Goal: Task Accomplishment & Management: Manage account settings

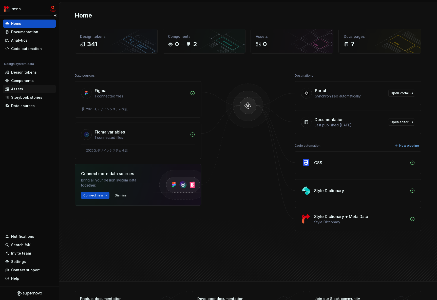
click at [23, 90] on div "Assets" at bounding box center [29, 88] width 49 height 5
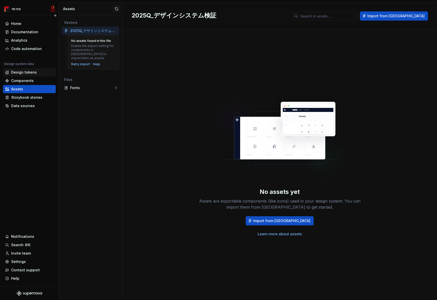
click at [27, 71] on div "Design tokens" at bounding box center [24, 72] width 26 height 5
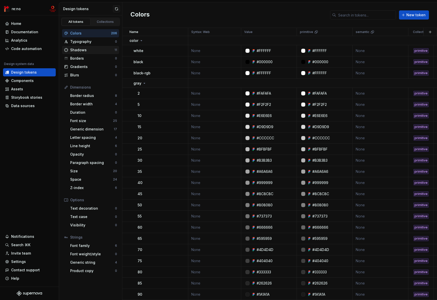
click at [92, 51] on div "Shadows" at bounding box center [92, 49] width 44 height 5
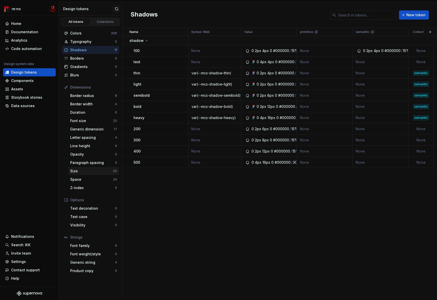
click at [95, 174] on div "Size 20" at bounding box center [93, 171] width 51 height 8
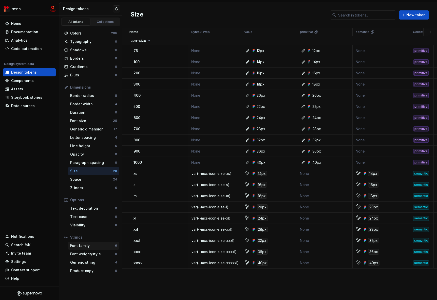
click at [99, 245] on div "Font family" at bounding box center [92, 245] width 45 height 5
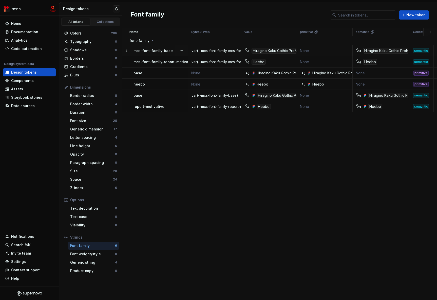
click at [125, 51] on icon at bounding box center [126, 51] width 4 height 4
click at [142, 49] on p "mcs-font-family-base" at bounding box center [153, 50] width 39 height 5
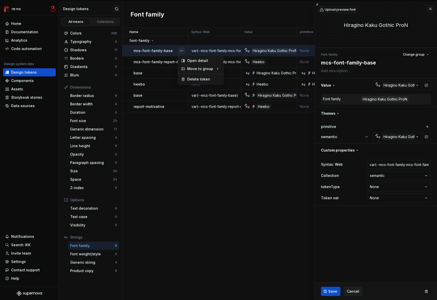
click at [182, 49] on button "button" at bounding box center [181, 50] width 7 height 7
click at [194, 79] on div "Delete token" at bounding box center [203, 79] width 33 height 5
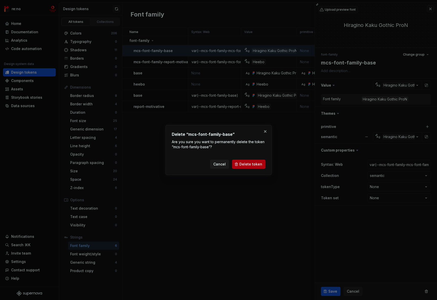
click at [247, 165] on span "Delete token" at bounding box center [251, 163] width 23 height 5
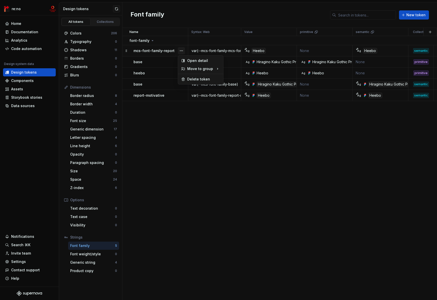
click at [181, 50] on button "button" at bounding box center [181, 50] width 7 height 7
click at [194, 79] on div "Delete token" at bounding box center [203, 79] width 33 height 5
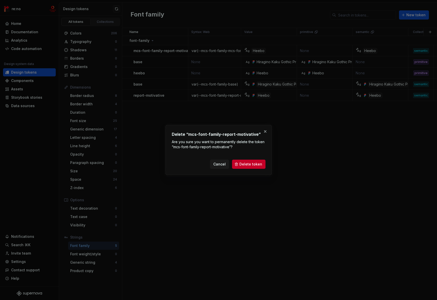
click at [252, 163] on span "Delete token" at bounding box center [251, 163] width 23 height 5
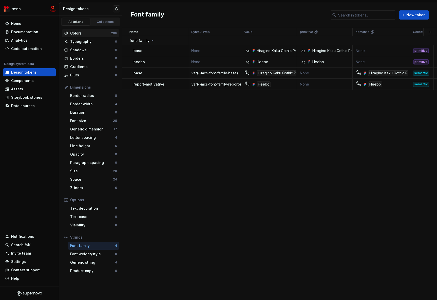
click at [93, 32] on div "Colors" at bounding box center [90, 33] width 41 height 5
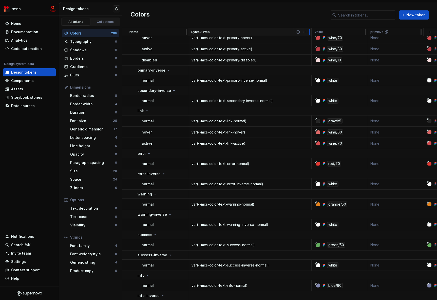
scroll to position [2596, 0]
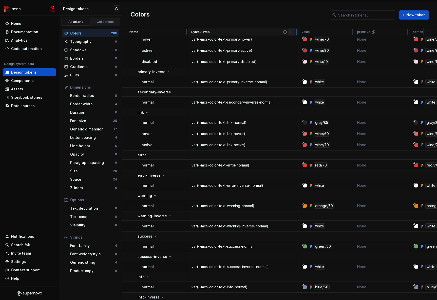
drag, startPoint x: 240, startPoint y: 32, endPoint x: 292, endPoint y: 33, distance: 52.7
click at [292, 33] on div "Syntax: Web" at bounding box center [243, 32] width 110 height 8
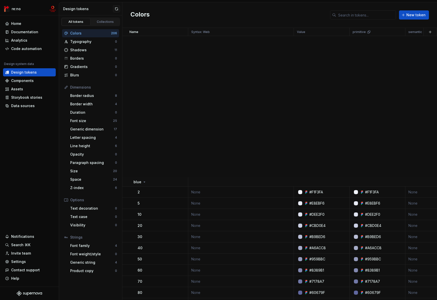
scroll to position [0, 0]
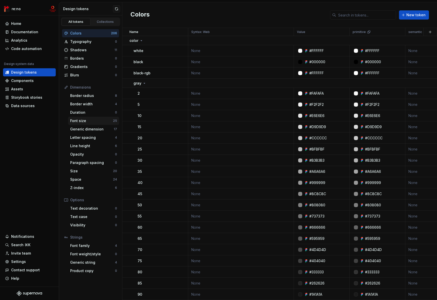
click at [96, 120] on div "Font size" at bounding box center [91, 120] width 43 height 5
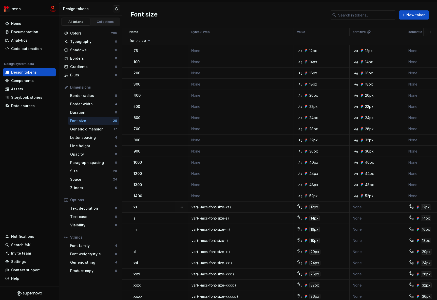
scroll to position [27, 0]
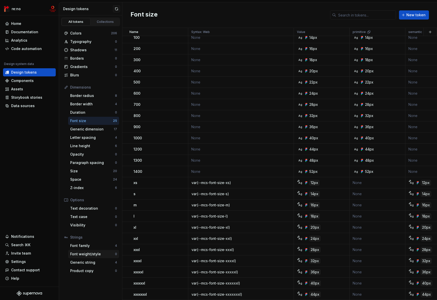
click at [93, 252] on div "Font weight/style" at bounding box center [92, 253] width 45 height 5
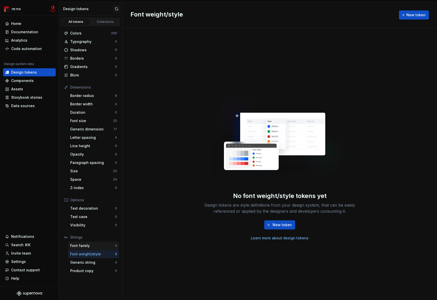
click at [82, 247] on div "Font family" at bounding box center [92, 245] width 45 height 5
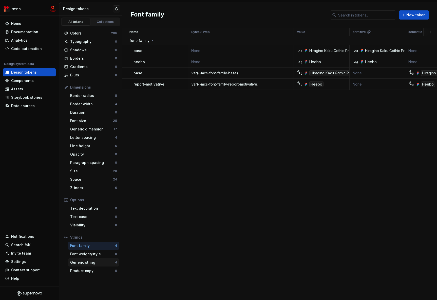
click at [84, 260] on div "Generic string" at bounding box center [92, 262] width 45 height 5
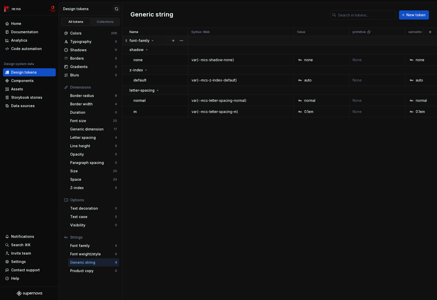
click at [151, 40] on icon at bounding box center [153, 41] width 4 height 4
click at [152, 40] on icon at bounding box center [152, 40] width 1 height 1
click at [145, 50] on icon at bounding box center [147, 50] width 4 height 4
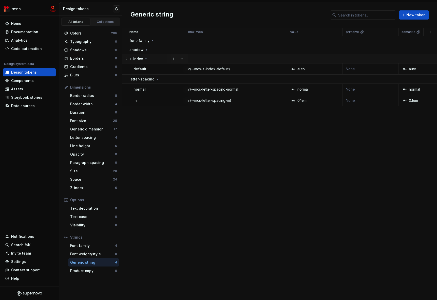
click at [144, 58] on icon at bounding box center [146, 59] width 4 height 4
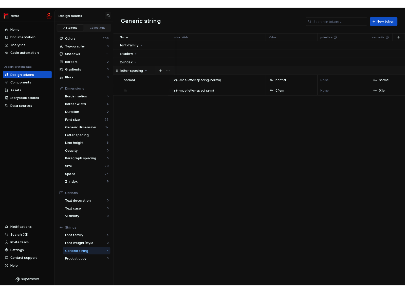
scroll to position [0, 9]
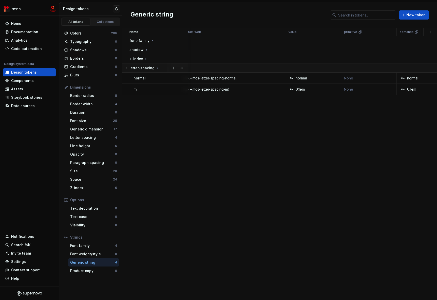
click at [156, 69] on icon at bounding box center [158, 68] width 4 height 4
click at [146, 58] on icon at bounding box center [146, 59] width 4 height 4
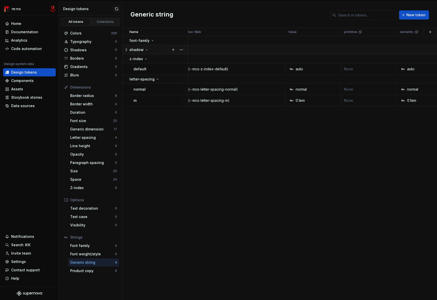
click at [146, 48] on icon at bounding box center [147, 50] width 4 height 4
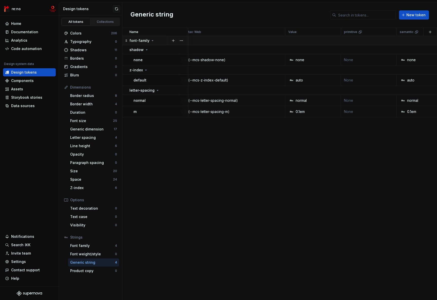
click at [151, 40] on icon at bounding box center [153, 41] width 4 height 4
drag, startPoint x: 84, startPoint y: 278, endPoint x: 86, endPoint y: 274, distance: 4.8
click at [84, 278] on div "All tokens Collections Colors 206 Typography 0 Shadows 11 Borders 0 Gradients 0…" at bounding box center [90, 157] width 63 height 284
click at [329, 16] on div "Generic string New token" at bounding box center [279, 15] width 315 height 26
click at [330, 15] on div "Generic string New token" at bounding box center [279, 15] width 315 height 26
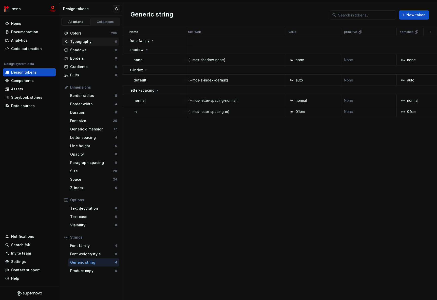
click at [91, 44] on div "Typography" at bounding box center [92, 41] width 45 height 5
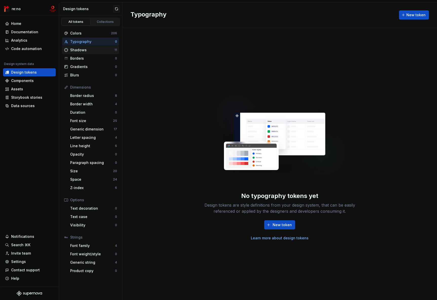
click at [100, 52] on div "Shadows" at bounding box center [92, 49] width 44 height 5
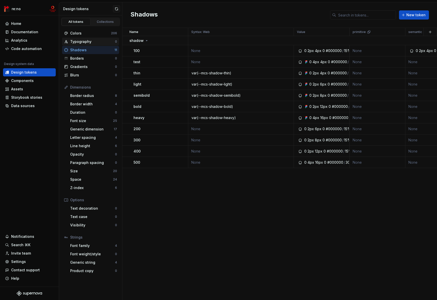
click at [103, 43] on div "Typography" at bounding box center [92, 41] width 45 height 5
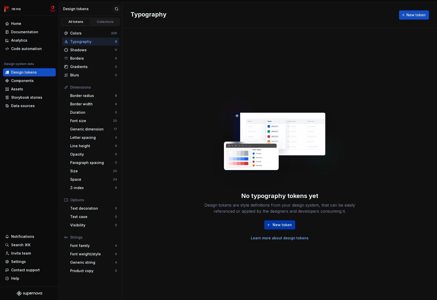
click at [283, 223] on span "New token" at bounding box center [282, 224] width 19 height 5
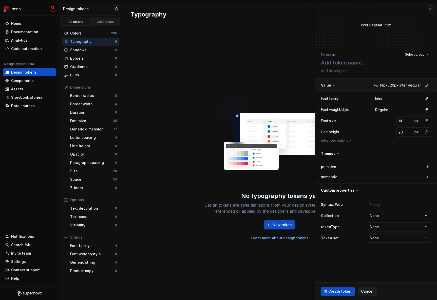
click at [392, 86] on button "button" at bounding box center [376, 85] width 122 height 13
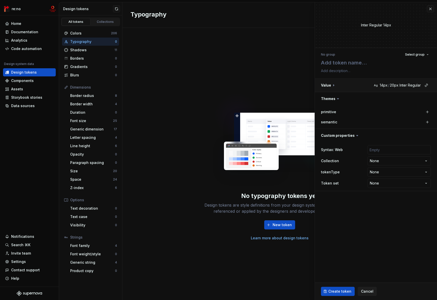
click at [392, 86] on button "button" at bounding box center [376, 85] width 122 height 13
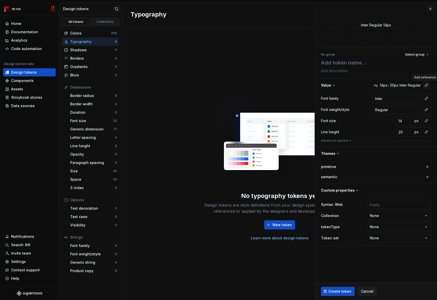
click at [426, 85] on button "button" at bounding box center [426, 85] width 7 height 7
click at [391, 86] on html "re:no Home Documentation Analytics Code automation Design system data Design to…" at bounding box center [218, 150] width 437 height 300
click at [424, 99] on button "button" at bounding box center [426, 98] width 7 height 7
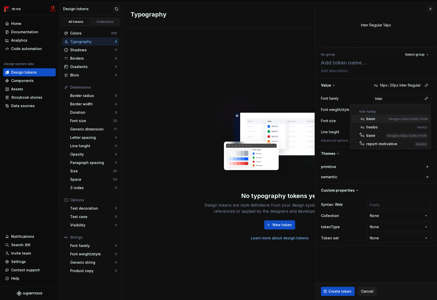
click at [367, 97] on html "re:no Home Documentation Analytics Code automation Design system data Design to…" at bounding box center [218, 150] width 437 height 300
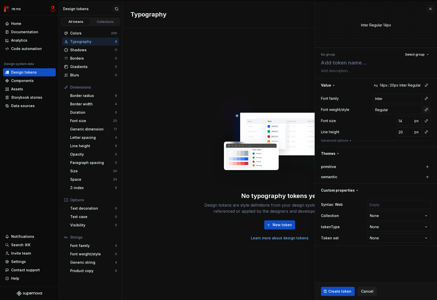
click at [427, 110] on button "button" at bounding box center [426, 109] width 7 height 7
click at [391, 110] on html "re:no Home Documentation Analytics Code automation Design system data Design to…" at bounding box center [218, 150] width 437 height 300
click at [354, 107] on div "Font weight/style Regular" at bounding box center [376, 109] width 110 height 9
click at [203, 72] on div "No typography tokens yet Design tokens are style definitions from your design s…" at bounding box center [279, 164] width 315 height 272
click at [365, 289] on span "Cancel" at bounding box center [367, 290] width 12 height 5
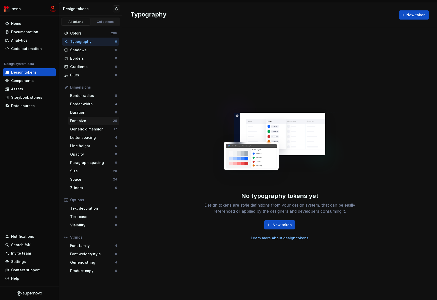
click at [90, 120] on div "Font size" at bounding box center [91, 120] width 43 height 5
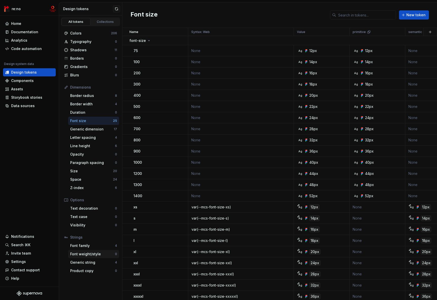
click at [95, 255] on div "Font weight/style" at bounding box center [92, 253] width 45 height 5
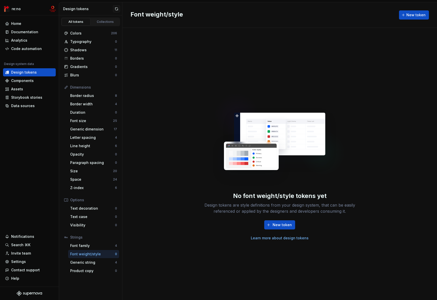
click at [226, 207] on div "Design tokens are style definitions from your design system, that can be easily…" at bounding box center [280, 208] width 162 height 12
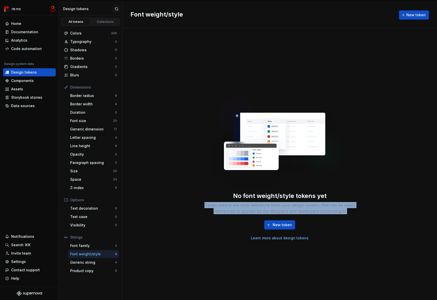
click at [226, 207] on div "Design tokens are style definitions from your design system, that can be easily…" at bounding box center [280, 208] width 162 height 12
click at [222, 195] on div at bounding box center [222, 195] width 0 height 0
click at [211, 190] on div "No font weight/style tokens yet Design tokens are style definitions from your d…" at bounding box center [280, 163] width 162 height 153
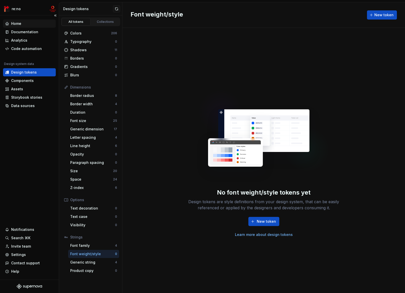
click at [27, 24] on div "Home" at bounding box center [29, 23] width 49 height 5
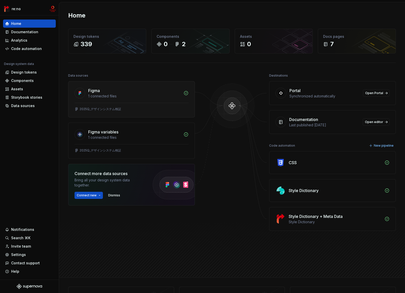
click at [122, 89] on div "Figma" at bounding box center [134, 90] width 92 height 6
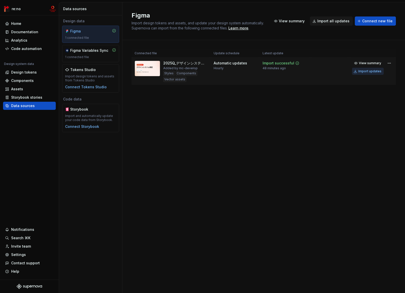
click at [365, 71] on div "Import updates" at bounding box center [369, 71] width 23 height 4
click at [29, 72] on div "Design tokens" at bounding box center [24, 72] width 26 height 5
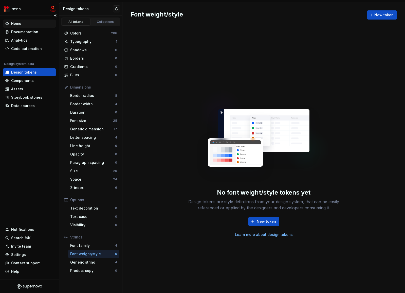
click at [39, 25] on div "Home" at bounding box center [29, 23] width 49 height 5
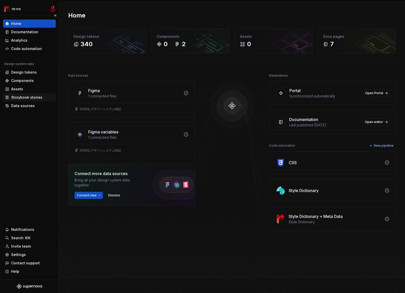
click at [28, 95] on div "Storybook stories" at bounding box center [26, 97] width 31 height 5
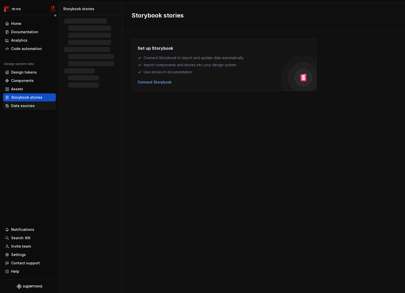
click at [28, 105] on div "Data sources" at bounding box center [23, 105] width 24 height 5
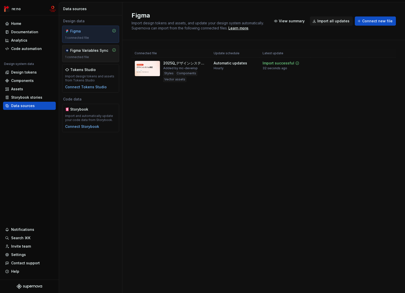
click at [83, 53] on div "Figma Variables Sync" at bounding box center [89, 50] width 38 height 5
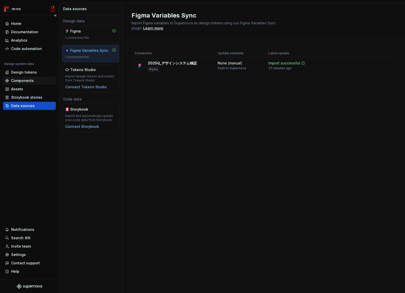
click at [28, 81] on div "Components" at bounding box center [22, 80] width 23 height 5
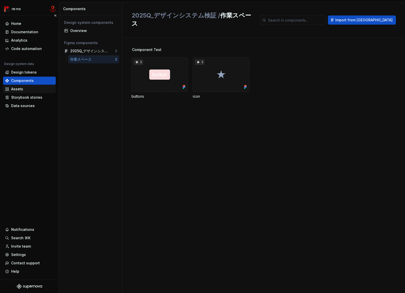
click at [29, 90] on div "Assets" at bounding box center [29, 88] width 49 height 5
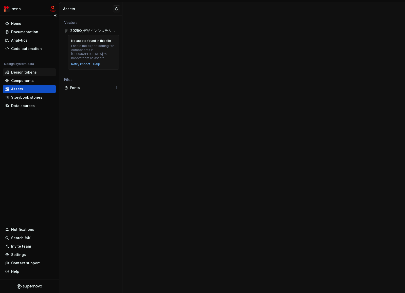
click at [27, 75] on div "Design tokens" at bounding box center [29, 72] width 53 height 8
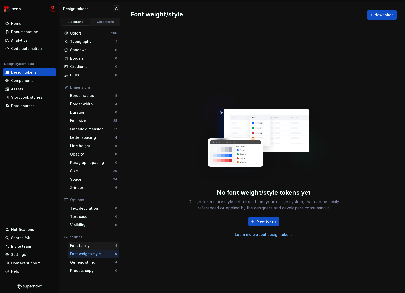
click at [90, 244] on div "Font family" at bounding box center [92, 245] width 45 height 5
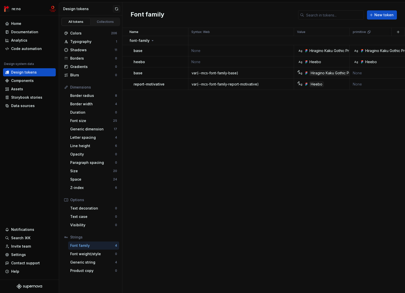
click at [91, 249] on div "Font family 4" at bounding box center [93, 245] width 51 height 8
click at [90, 176] on div "Space 24" at bounding box center [93, 179] width 51 height 8
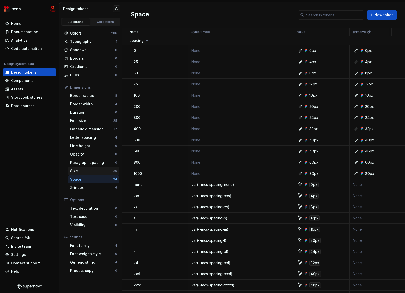
click at [91, 170] on div "Size" at bounding box center [91, 170] width 43 height 5
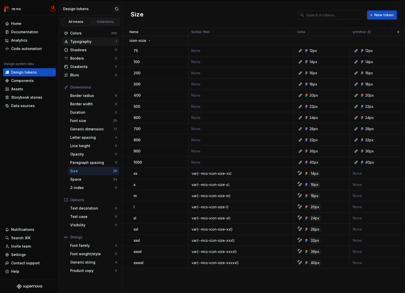
click at [90, 38] on div "Typography 1" at bounding box center [90, 42] width 57 height 8
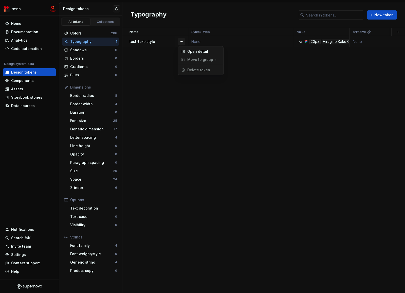
click at [178, 39] on button "button" at bounding box center [181, 41] width 7 height 7
click at [152, 40] on html "re:no Home Documentation Analytics Code automation Design system data Design to…" at bounding box center [202, 146] width 405 height 293
click at [323, 40] on div "Hiragino Kaku Gothic ProN" at bounding box center [345, 42] width 47 height 6
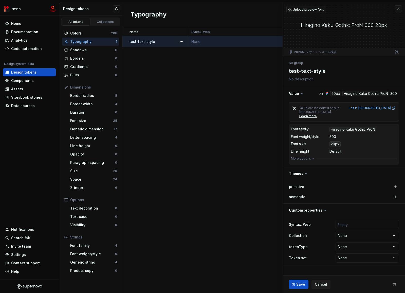
click at [333, 134] on div "300" at bounding box center [333, 136] width 7 height 5
click at [311, 156] on icon "button" at bounding box center [313, 158] width 4 height 4
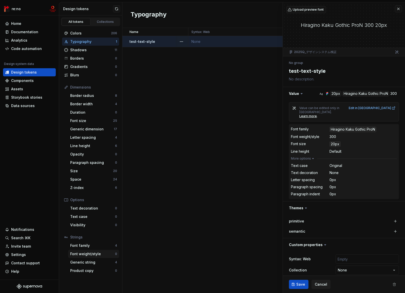
click at [97, 251] on div "Font weight/style 0" at bounding box center [93, 254] width 51 height 8
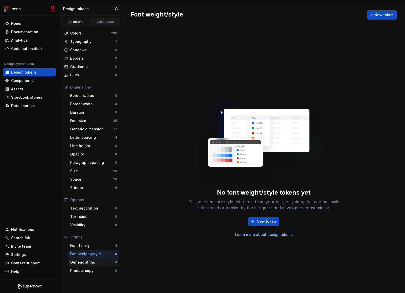
click at [85, 261] on div "Generic string" at bounding box center [92, 262] width 45 height 5
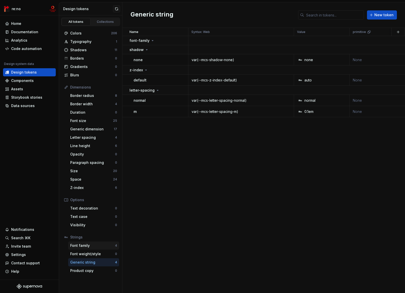
click at [85, 245] on div "Font family" at bounding box center [92, 245] width 45 height 5
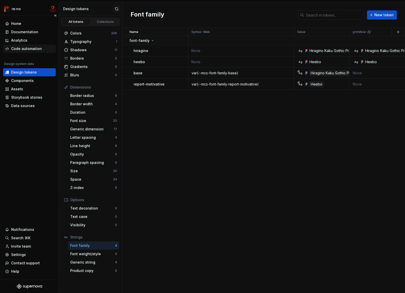
click at [33, 49] on div "Code automation" at bounding box center [26, 48] width 31 height 5
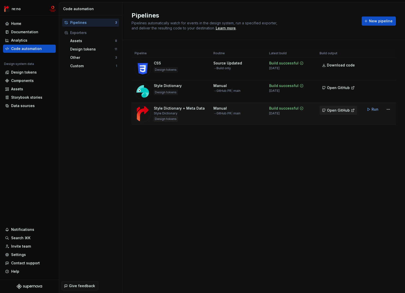
click at [344, 110] on span "Open GitHub" at bounding box center [338, 110] width 23 height 5
click at [36, 80] on div "Components" at bounding box center [29, 80] width 49 height 5
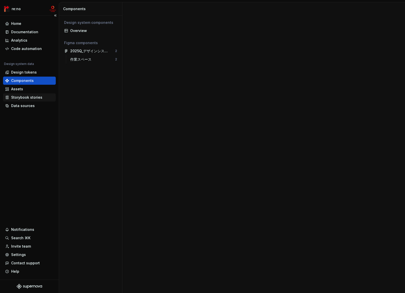
click at [33, 96] on div "Storybook stories" at bounding box center [26, 97] width 31 height 5
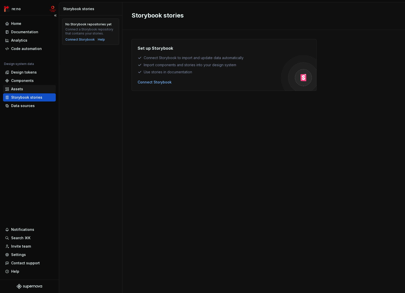
click at [33, 89] on div "Assets" at bounding box center [29, 88] width 49 height 5
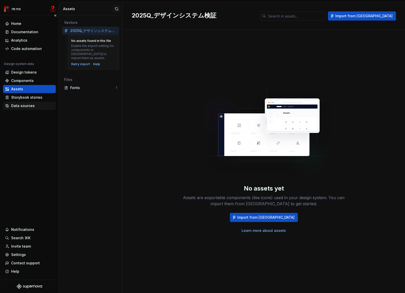
click at [26, 106] on div "Data sources" at bounding box center [23, 105] width 24 height 5
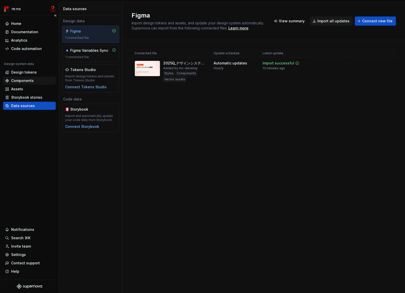
click at [32, 79] on div "Components" at bounding box center [22, 80] width 23 height 5
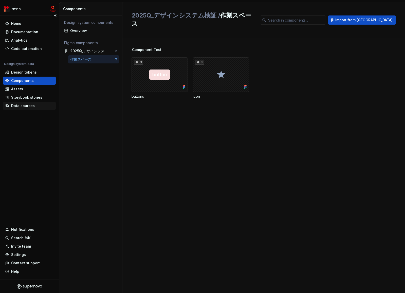
click at [33, 109] on div "Data sources" at bounding box center [29, 106] width 53 height 8
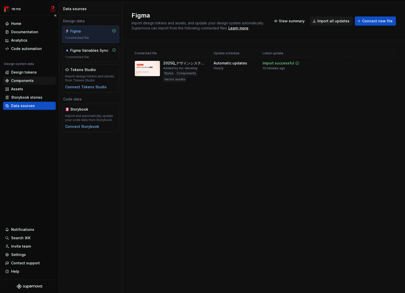
click at [32, 80] on div "Components" at bounding box center [22, 80] width 23 height 5
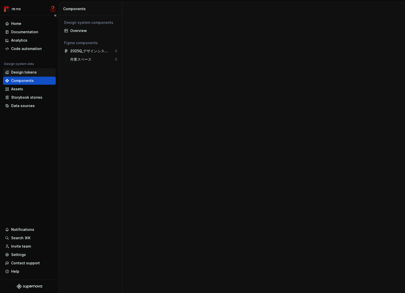
click at [34, 72] on div "Design tokens" at bounding box center [24, 72] width 26 height 5
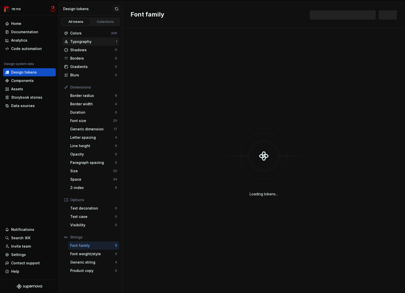
click at [95, 42] on div "Typography" at bounding box center [93, 41] width 46 height 5
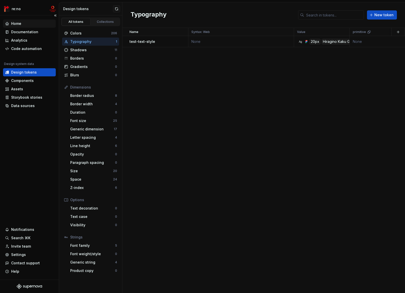
click at [42, 23] on div "Home" at bounding box center [29, 23] width 49 height 5
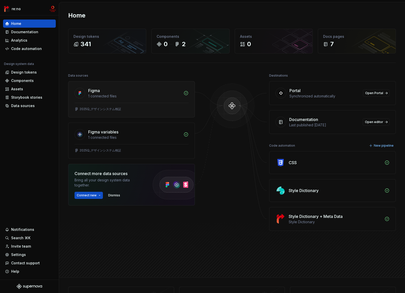
click at [126, 94] on div "1 connected files" at bounding box center [134, 96] width 92 height 5
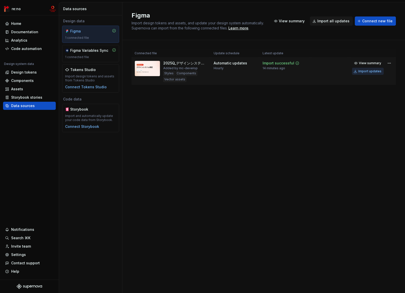
click at [370, 71] on div "Import updates" at bounding box center [369, 71] width 23 height 4
click at [37, 70] on div "Design tokens" at bounding box center [29, 72] width 49 height 5
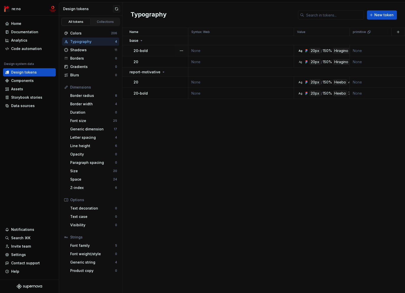
click at [168, 51] on div "20-bold" at bounding box center [161, 50] width 54 height 5
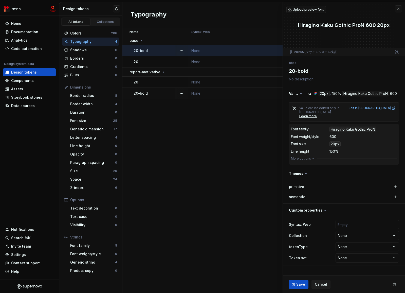
click at [242, 93] on td "None" at bounding box center [241, 93] width 106 height 11
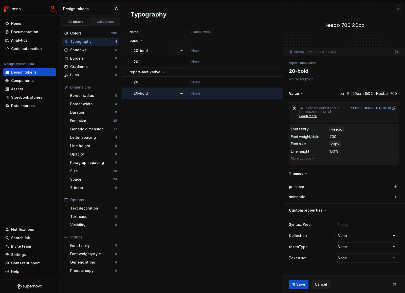
click at [212, 54] on td "None" at bounding box center [241, 50] width 106 height 11
click at [213, 62] on td "None" at bounding box center [241, 61] width 106 height 11
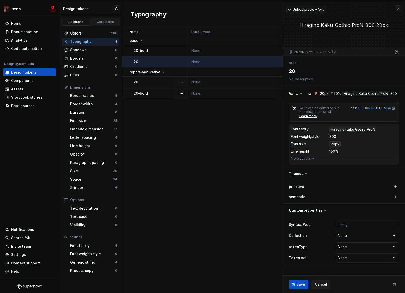
click at [213, 82] on td "None" at bounding box center [241, 82] width 106 height 11
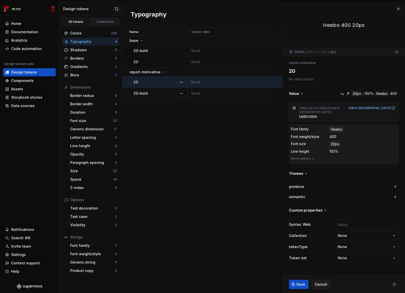
click at [222, 94] on td "None" at bounding box center [241, 93] width 106 height 11
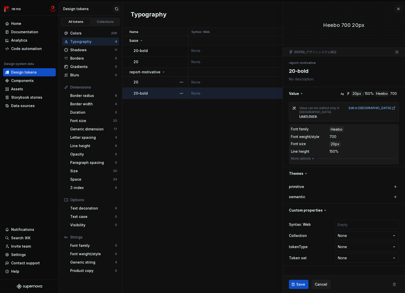
drag, startPoint x: 269, startPoint y: 207, endPoint x: 273, endPoint y: 204, distance: 5.0
click at [269, 207] on div "Name Syntax: Web Value primitive semantic Collection tokenType Token set Descri…" at bounding box center [263, 160] width 283 height 265
click at [322, 283] on span "Cancel" at bounding box center [321, 284] width 12 height 5
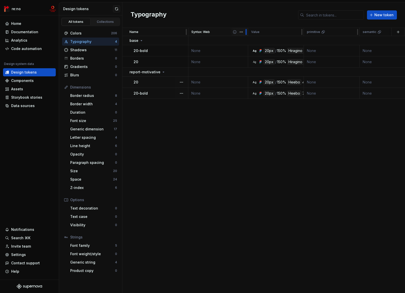
drag, startPoint x: 293, startPoint y: 30, endPoint x: 247, endPoint y: 33, distance: 46.0
click at [247, 33] on div at bounding box center [246, 32] width 4 height 8
click at [181, 93] on button "button" at bounding box center [181, 93] width 7 height 7
click at [193, 104] on div "Open detail" at bounding box center [203, 103] width 33 height 5
type textarea "*"
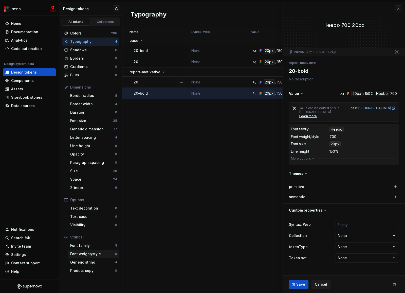
click at [103, 254] on div "Font weight/style" at bounding box center [92, 253] width 45 height 5
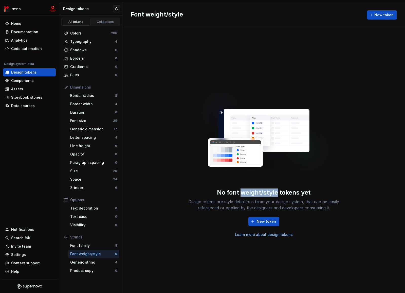
drag, startPoint x: 277, startPoint y: 192, endPoint x: 242, endPoint y: 193, distance: 35.0
click at [242, 193] on div "No font weight/style tokens yet" at bounding box center [264, 192] width 94 height 8
copy div "weight/style"
click at [39, 179] on div "Home Documentation Analytics Code automation Design system data Design tokens C…" at bounding box center [29, 147] width 59 height 264
click at [91, 43] on div "Typography" at bounding box center [92, 41] width 45 height 5
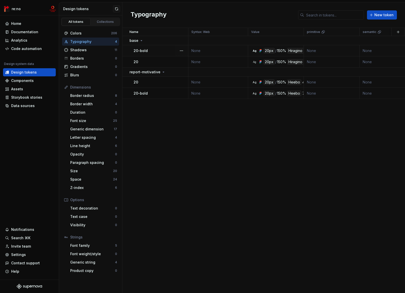
click at [259, 51] on icon at bounding box center [261, 51] width 4 height 4
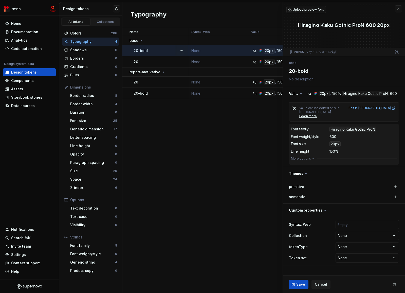
type textarea "*"
click at [317, 158] on div at bounding box center [357, 158] width 80 height 0
click at [311, 156] on icon "button" at bounding box center [313, 158] width 4 height 4
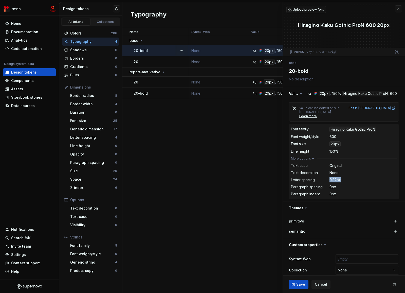
drag, startPoint x: 340, startPoint y: 176, endPoint x: 327, endPoint y: 176, distance: 12.9
click at [327, 177] on div "Letter spacing 0.32px" at bounding box center [344, 180] width 106 height 6
click at [317, 177] on dt "Letter spacing" at bounding box center [310, 179] width 39 height 5
click at [91, 47] on div "Shadows" at bounding box center [92, 49] width 44 height 5
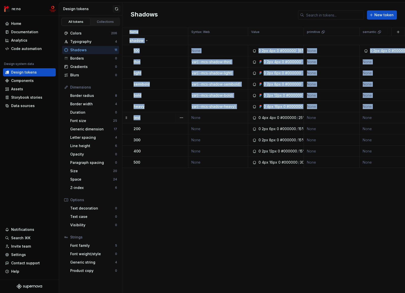
drag, startPoint x: 229, startPoint y: 220, endPoint x: 146, endPoint y: 122, distance: 128.0
click at [146, 122] on div "Name Syntax: Web Value primitive semantic Collection tokenType Token set Descri…" at bounding box center [263, 160] width 283 height 265
click at [183, 118] on button "button" at bounding box center [181, 117] width 7 height 7
click at [196, 144] on div "Delete token" at bounding box center [203, 145] width 33 height 5
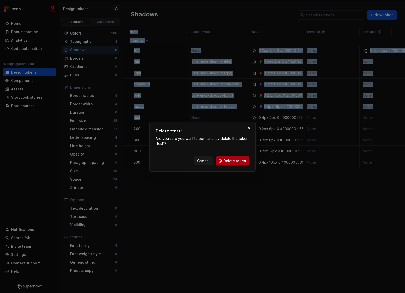
click at [240, 163] on span "Delete token" at bounding box center [234, 160] width 23 height 5
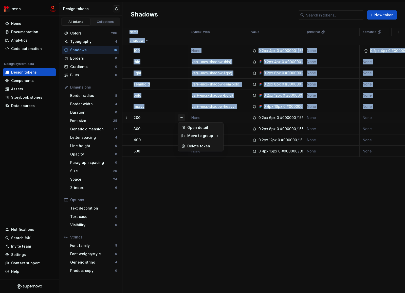
click at [182, 118] on button "button" at bounding box center [181, 117] width 7 height 7
click at [196, 149] on div "Delete token" at bounding box center [200, 146] width 43 height 8
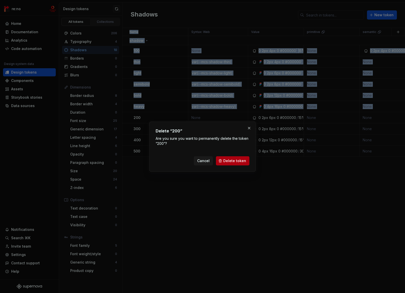
click at [237, 160] on span "Delete token" at bounding box center [234, 160] width 23 height 5
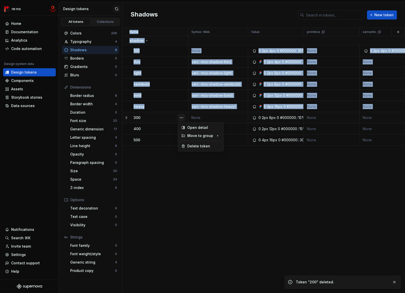
click at [181, 118] on button "button" at bounding box center [181, 117] width 7 height 7
click at [188, 146] on div "Delete token" at bounding box center [203, 145] width 33 height 5
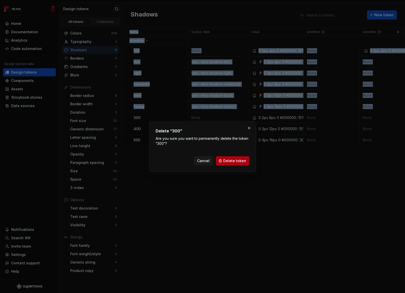
click at [237, 163] on button "Delete token" at bounding box center [232, 160] width 33 height 9
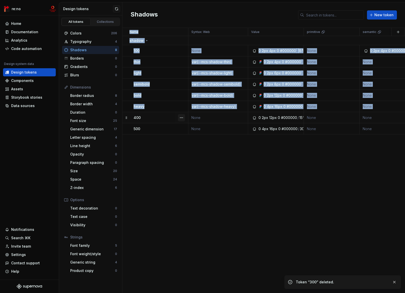
click at [180, 117] on button "button" at bounding box center [181, 117] width 7 height 7
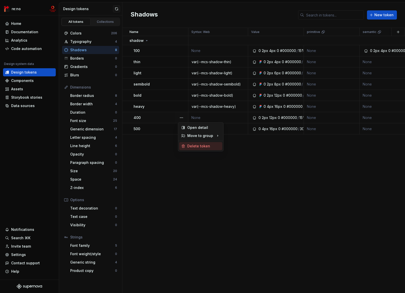
click at [191, 146] on div "Delete token" at bounding box center [203, 145] width 33 height 5
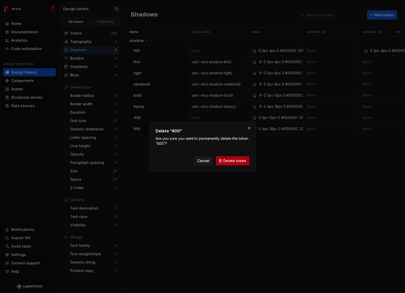
click at [234, 164] on button "Delete token" at bounding box center [232, 160] width 33 height 9
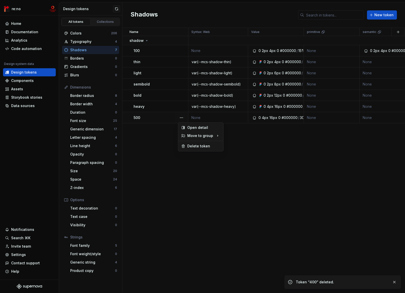
click at [183, 117] on button "button" at bounding box center [181, 117] width 7 height 7
click at [194, 146] on div "Delete token" at bounding box center [203, 145] width 33 height 5
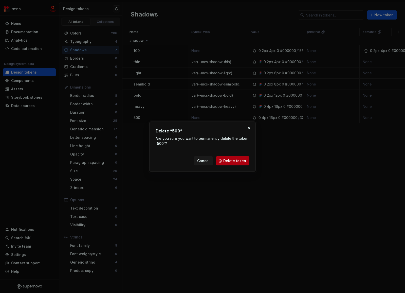
click at [227, 161] on span "Delete token" at bounding box center [234, 160] width 23 height 5
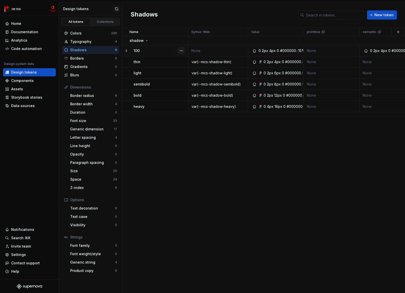
click at [182, 49] on button "button" at bounding box center [181, 50] width 7 height 7
click at [190, 78] on div "Delete token" at bounding box center [203, 79] width 33 height 5
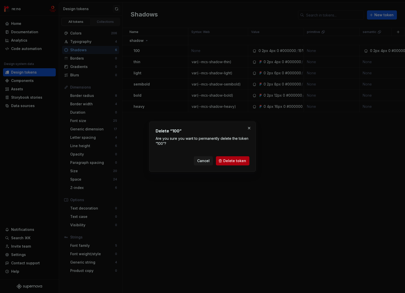
click at [231, 164] on button "Delete token" at bounding box center [232, 160] width 33 height 9
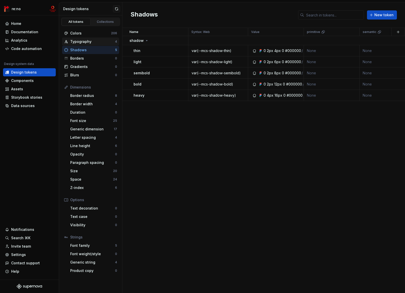
click at [103, 40] on div "Typography" at bounding box center [92, 41] width 45 height 5
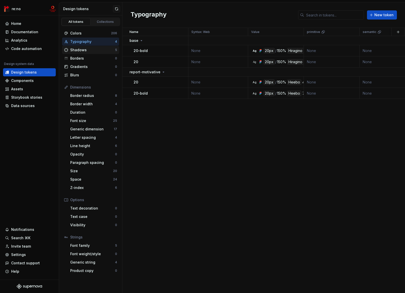
click at [104, 52] on div "Shadows" at bounding box center [92, 49] width 45 height 5
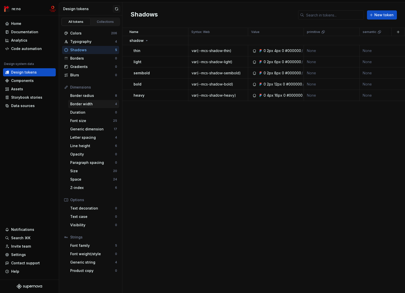
click at [105, 104] on div "Border width" at bounding box center [92, 103] width 45 height 5
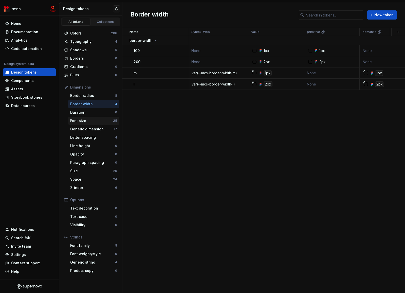
click at [102, 118] on div "Font size" at bounding box center [91, 120] width 43 height 5
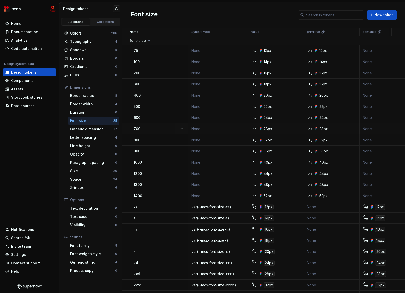
scroll to position [34, 0]
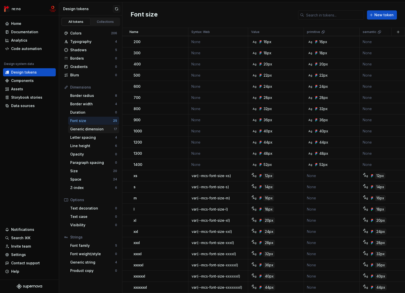
click at [100, 130] on div "Generic dimension" at bounding box center [92, 128] width 44 height 5
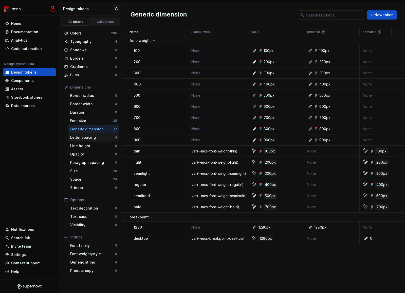
click at [88, 138] on div "Letter spacing" at bounding box center [92, 137] width 45 height 5
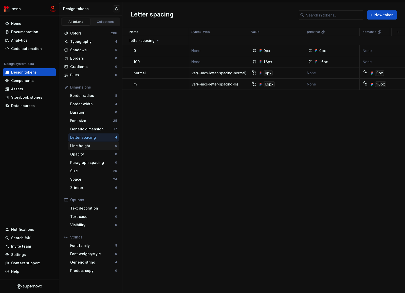
click at [90, 146] on div "Line height" at bounding box center [92, 145] width 45 height 5
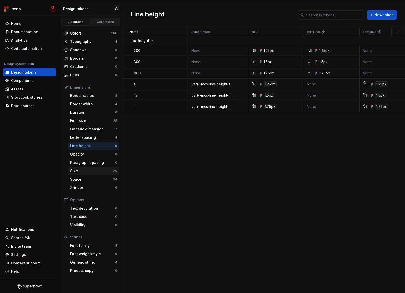
click at [96, 170] on div "Size" at bounding box center [91, 170] width 43 height 5
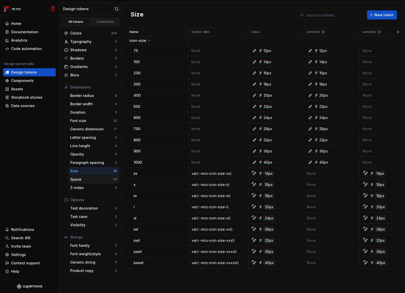
click at [95, 177] on div "Space" at bounding box center [91, 179] width 43 height 5
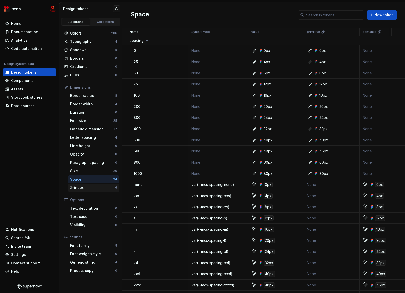
click at [94, 186] on div "Z-index" at bounding box center [92, 187] width 45 height 5
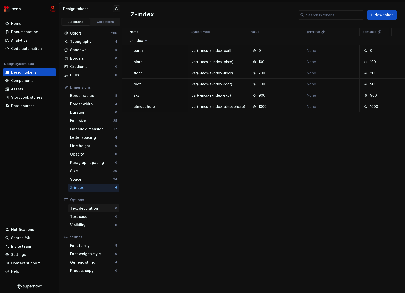
click at [100, 210] on div "Text decoration" at bounding box center [92, 208] width 45 height 5
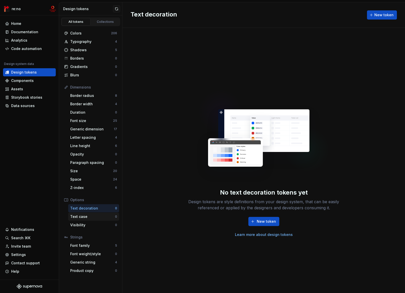
click at [97, 218] on div "Text case" at bounding box center [92, 216] width 45 height 5
click at [97, 223] on div "Visibility" at bounding box center [92, 224] width 45 height 5
click at [98, 216] on div "Text case" at bounding box center [92, 216] width 45 height 5
click at [96, 226] on div "Visibility" at bounding box center [92, 224] width 45 height 5
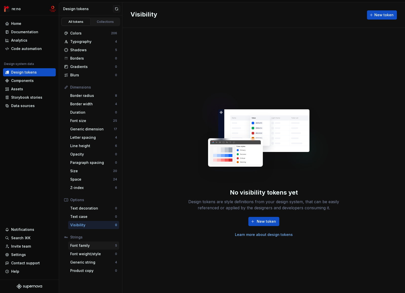
click at [96, 244] on div "Font family" at bounding box center [92, 245] width 45 height 5
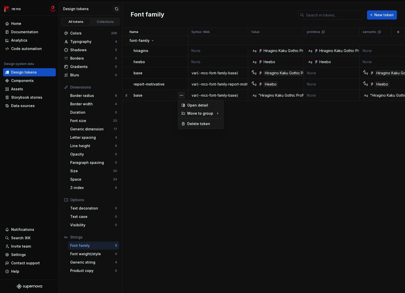
click at [180, 96] on button "button" at bounding box center [181, 95] width 7 height 7
click at [193, 123] on div "Delete token" at bounding box center [203, 123] width 33 height 5
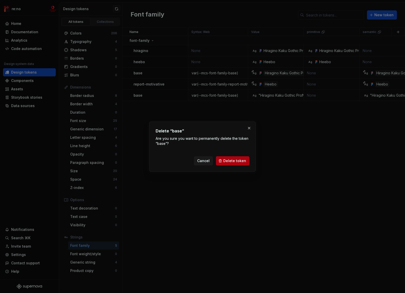
click at [237, 163] on button "Delete token" at bounding box center [232, 160] width 33 height 9
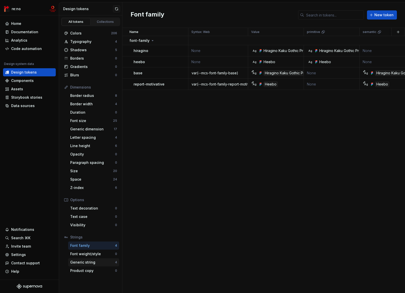
click at [104, 262] on div "Generic string" at bounding box center [92, 262] width 45 height 5
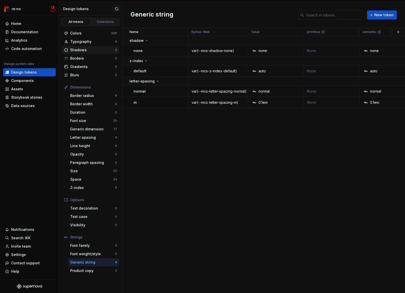
click at [95, 49] on div "Shadows" at bounding box center [92, 49] width 45 height 5
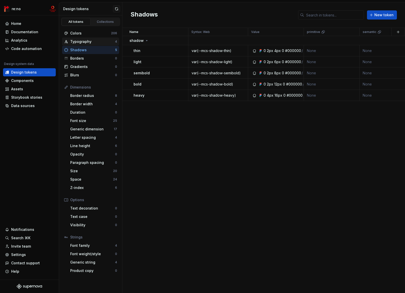
click at [96, 41] on div "Typography" at bounding box center [92, 41] width 45 height 5
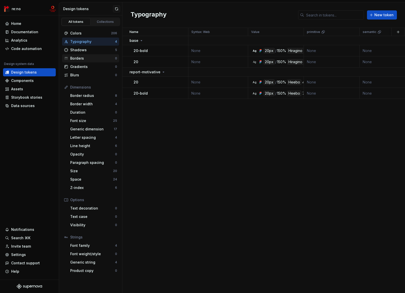
click at [98, 56] on div "Borders" at bounding box center [92, 58] width 45 height 5
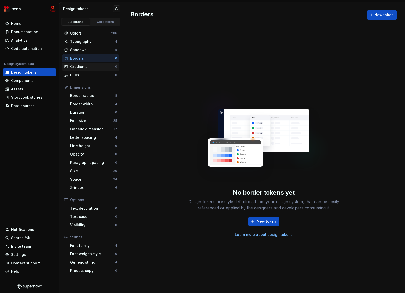
click at [98, 65] on div "Gradients" at bounding box center [92, 66] width 45 height 5
click at [89, 171] on div "Size" at bounding box center [91, 170] width 43 height 5
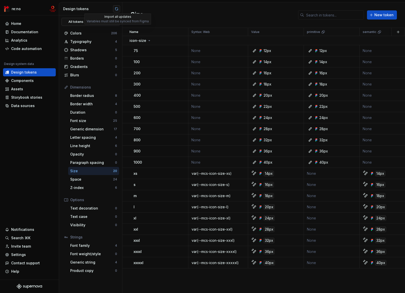
click at [117, 10] on button "button" at bounding box center [116, 8] width 7 height 7
click at [88, 40] on div "Typography" at bounding box center [91, 41] width 43 height 5
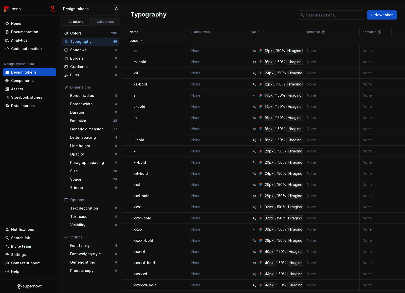
scroll to position [270, 0]
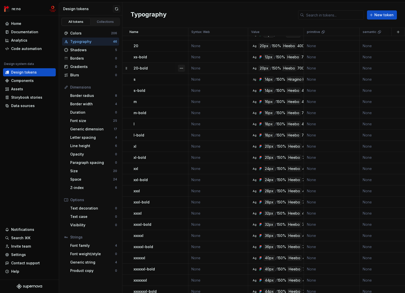
click at [179, 69] on button "button" at bounding box center [181, 68] width 7 height 7
click at [193, 94] on div "Delete token" at bounding box center [203, 96] width 33 height 5
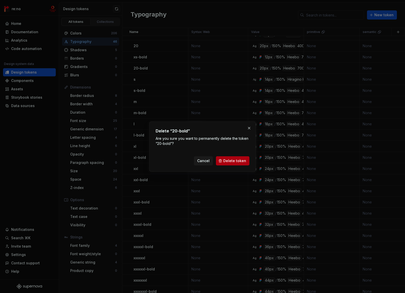
click at [239, 162] on span "Delete token" at bounding box center [234, 160] width 23 height 5
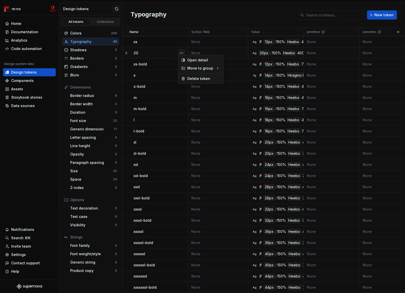
click at [181, 49] on button "button" at bounding box center [181, 52] width 7 height 7
click at [187, 78] on div "Delete token" at bounding box center [200, 79] width 43 height 8
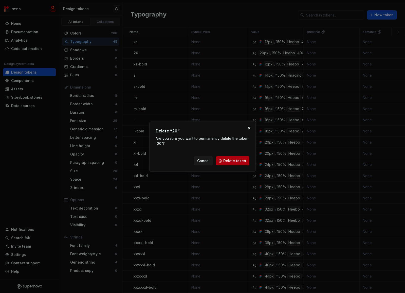
click at [221, 160] on button "Delete token" at bounding box center [232, 160] width 33 height 9
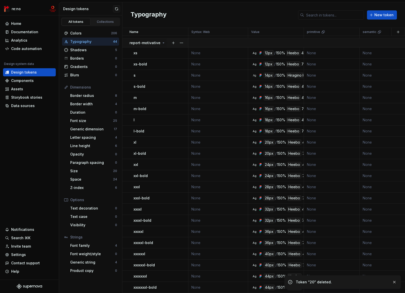
click at [162, 41] on icon at bounding box center [163, 43] width 4 height 4
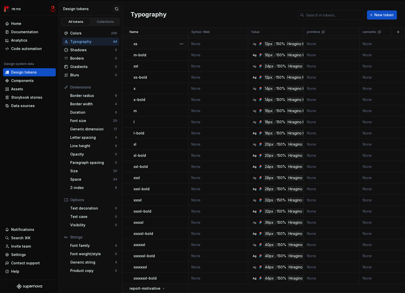
scroll to position [0, 0]
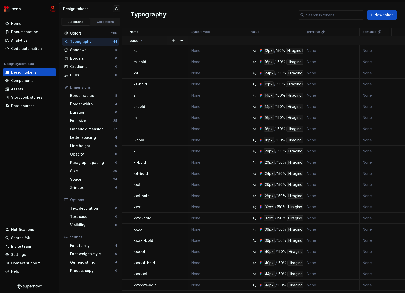
click at [142, 40] on icon at bounding box center [141, 41] width 4 height 4
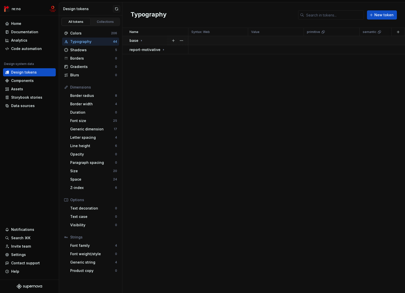
click at [141, 41] on icon at bounding box center [141, 41] width 4 height 4
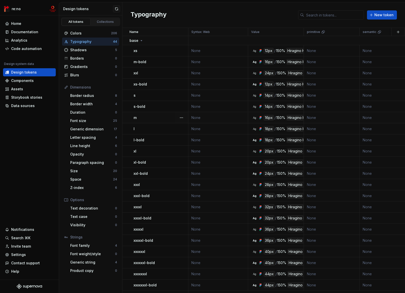
scroll to position [10, 0]
click at [97, 246] on div "Font family" at bounding box center [92, 245] width 45 height 5
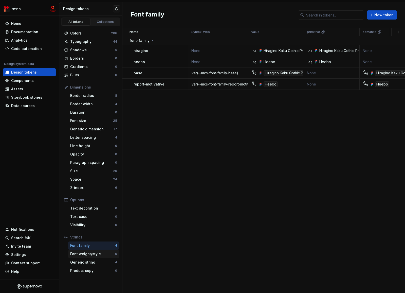
click at [97, 253] on div "Font weight/style" at bounding box center [92, 253] width 45 height 5
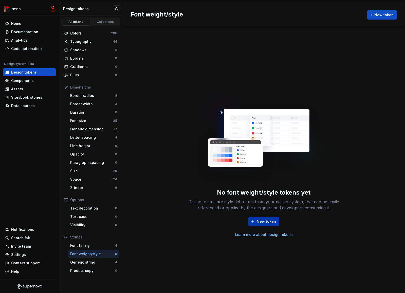
click at [257, 221] on button "New token" at bounding box center [263, 221] width 31 height 9
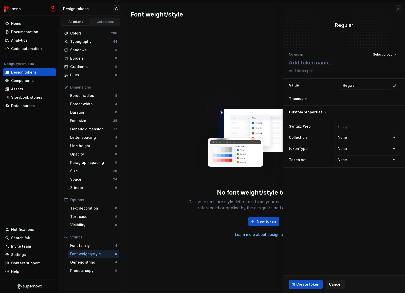
click at [357, 87] on input "Regular" at bounding box center [365, 85] width 49 height 9
click at [306, 97] on button "button" at bounding box center [344, 98] width 122 height 13
click at [305, 98] on icon at bounding box center [305, 98] width 5 height 5
click at [307, 98] on icon at bounding box center [305, 98] width 5 height 5
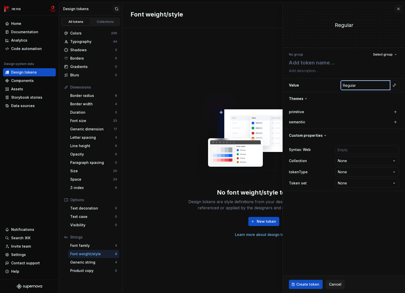
click at [367, 85] on input "Regular" at bounding box center [365, 85] width 49 height 9
click at [358, 85] on input "Regular" at bounding box center [365, 85] width 49 height 9
click at [394, 86] on button "button" at bounding box center [394, 85] width 7 height 7
click at [384, 86] on html "re:no Home Documentation Analytics Code automation Design system data Design to…" at bounding box center [202, 146] width 405 height 293
click at [395, 85] on button "button" at bounding box center [394, 85] width 7 height 7
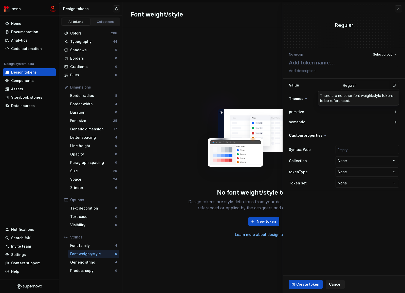
click at [346, 97] on div "There are no other font weight/style tokens to be referenced." at bounding box center [358, 98] width 81 height 14
click at [347, 91] on div "There are no other font weight/style tokens to be referenced." at bounding box center [358, 98] width 81 height 14
click at [346, 95] on div "There are no other font weight/style tokens to be referenced." at bounding box center [358, 98] width 81 height 14
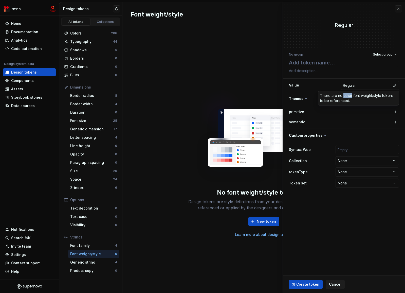
click at [346, 95] on div "There are no other font weight/style tokens to be referenced." at bounding box center [358, 98] width 81 height 14
click at [337, 87] on html "re:no Home Documentation Analytics Code automation Design system data Design to…" at bounding box center [202, 146] width 405 height 293
click at [371, 88] on input "Regular" at bounding box center [365, 85] width 49 height 9
click at [90, 41] on div "Typography" at bounding box center [91, 41] width 43 height 5
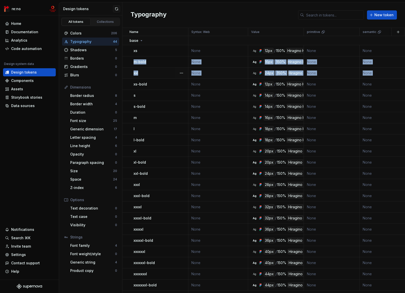
drag, startPoint x: 128, startPoint y: 60, endPoint x: 136, endPoint y: 74, distance: 16.0
click at [134, 76] on tbody "base xs None Ag 12px / 150% Hiragino Kaku Gothic ProN 300 None None None None N…" at bounding box center [358, 290] width 473 height 509
click at [159, 59] on div "m-bold" at bounding box center [161, 61] width 54 height 5
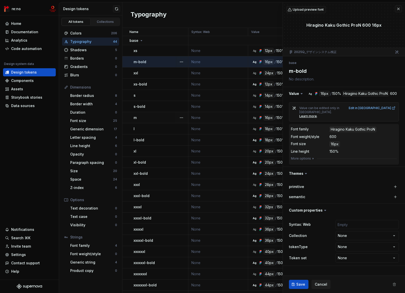
click at [160, 118] on div "m" at bounding box center [161, 117] width 54 height 5
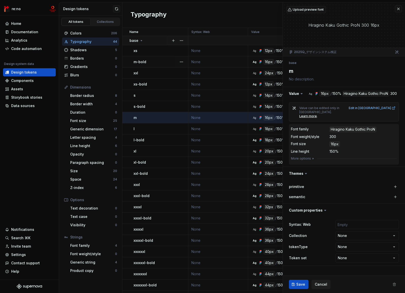
click at [140, 39] on icon at bounding box center [141, 41] width 4 height 4
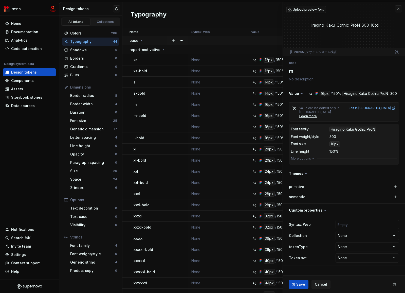
click at [140, 42] on icon at bounding box center [141, 41] width 4 height 4
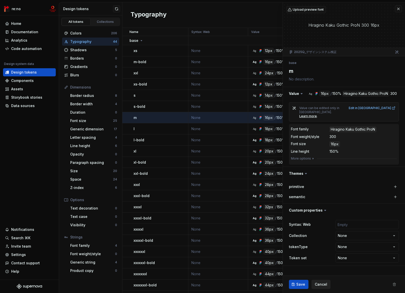
click at [321, 280] on button "Cancel" at bounding box center [321, 284] width 19 height 9
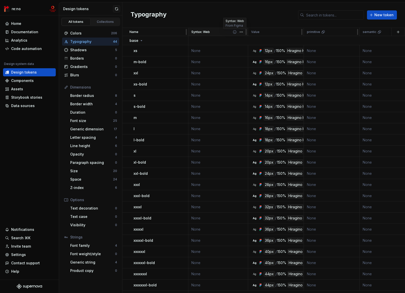
click at [236, 33] on icon at bounding box center [234, 31] width 3 height 3
click at [93, 241] on div "Font family 4" at bounding box center [93, 245] width 51 height 8
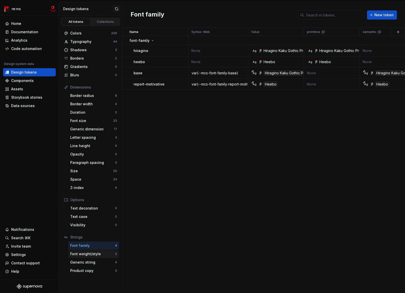
click at [94, 254] on div "Font weight/style" at bounding box center [92, 253] width 45 height 5
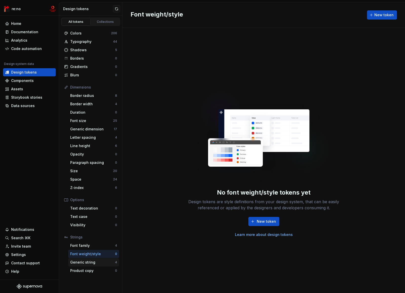
click at [95, 262] on div "Generic string" at bounding box center [92, 262] width 45 height 5
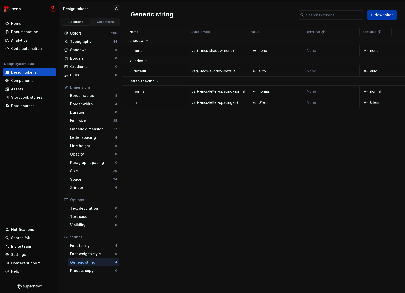
click at [382, 14] on span "New token" at bounding box center [383, 14] width 19 height 5
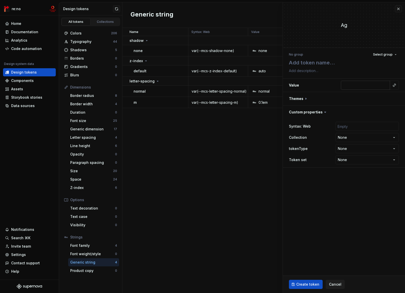
click at [356, 83] on input "text" at bounding box center [365, 85] width 49 height 9
type textarea "*"
click at [98, 41] on div "Typography" at bounding box center [91, 41] width 43 height 5
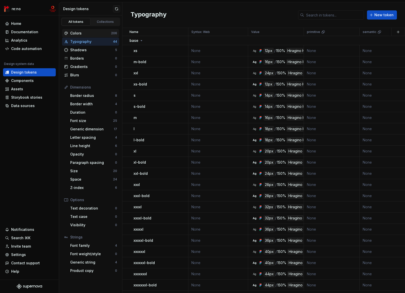
click at [102, 32] on div "Colors" at bounding box center [90, 33] width 41 height 5
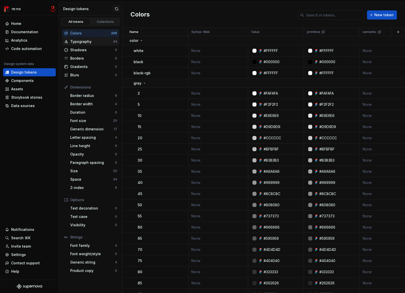
click at [97, 42] on div "Typography" at bounding box center [91, 41] width 43 height 5
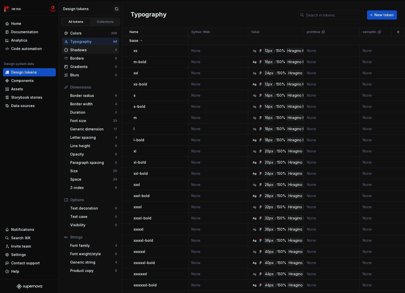
click at [99, 50] on div "Shadows" at bounding box center [92, 49] width 45 height 5
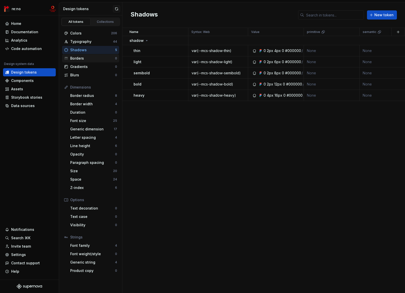
click at [96, 59] on div "Borders" at bounding box center [92, 58] width 45 height 5
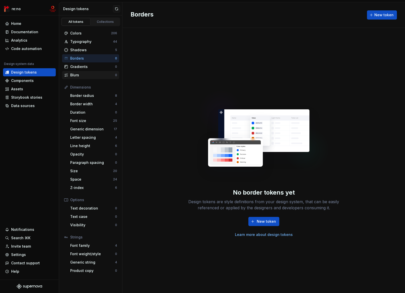
click at [97, 76] on div "Blurs" at bounding box center [92, 75] width 45 height 5
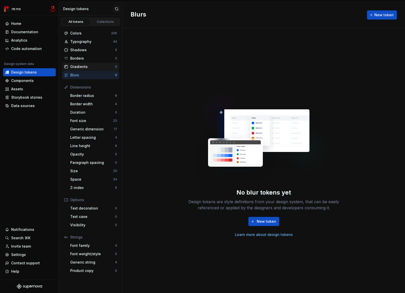
click at [99, 65] on div "Gradients" at bounding box center [92, 66] width 45 height 5
click at [103, 51] on div "Shadows" at bounding box center [92, 49] width 45 height 5
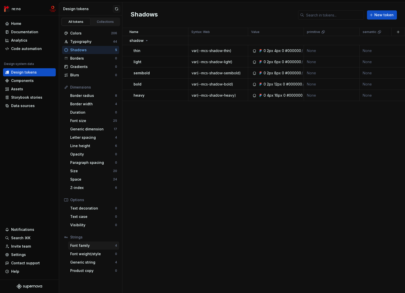
click at [93, 245] on div "Font family" at bounding box center [92, 245] width 45 height 5
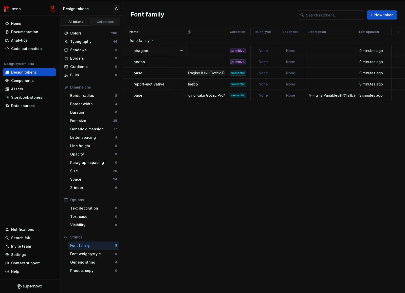
scroll to position [0, 190]
click at [399, 31] on button "button" at bounding box center [398, 31] width 7 height 7
click at [380, 43] on div "New theme" at bounding box center [374, 41] width 48 height 5
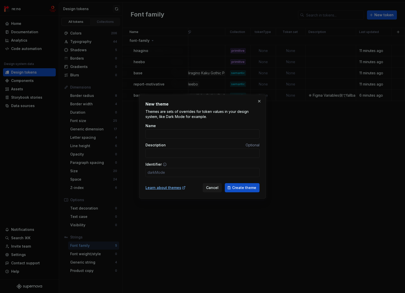
type input "あ"
type input "i"
type input "im"
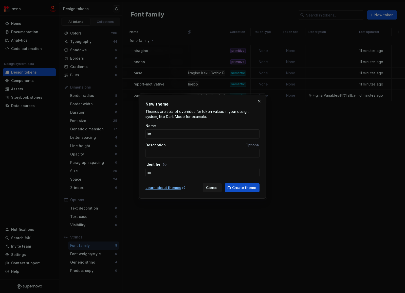
type input "imp"
type input "impo"
type input "impor"
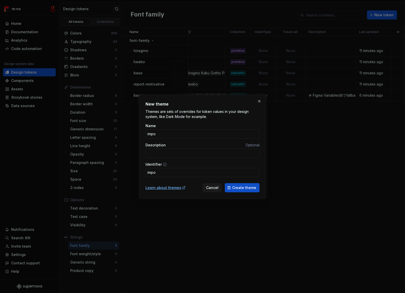
type input "impor"
type input "import"
click at [253, 187] on span "Create theme" at bounding box center [244, 187] width 24 height 5
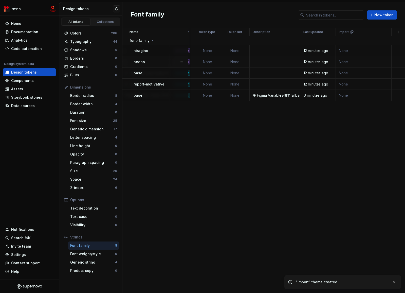
scroll to position [0, 246]
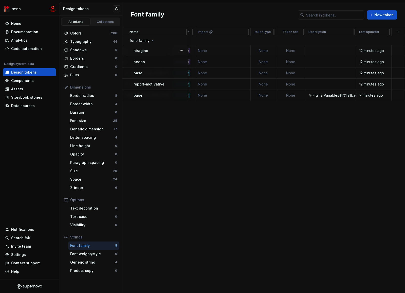
click at [206, 48] on td "None" at bounding box center [223, 50] width 56 height 11
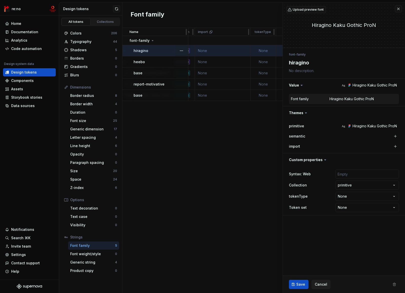
click at [214, 50] on td "None" at bounding box center [223, 50] width 56 height 11
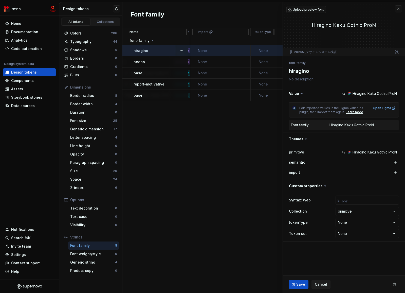
type textarea "*"
click at [231, 34] on div "import" at bounding box center [223, 32] width 56 height 8
click at [397, 7] on button "button" at bounding box center [398, 8] width 7 height 7
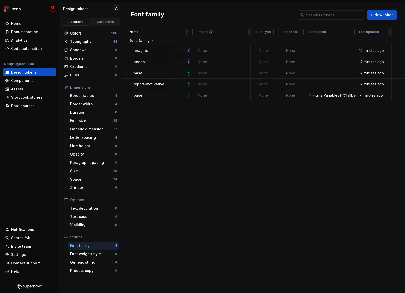
click at [244, 31] on html "re:no Home Documentation Analytics Code automation Design system data Design to…" at bounding box center [202, 146] width 405 height 293
click at [254, 71] on span "Delete theme" at bounding box center [266, 70] width 33 height 5
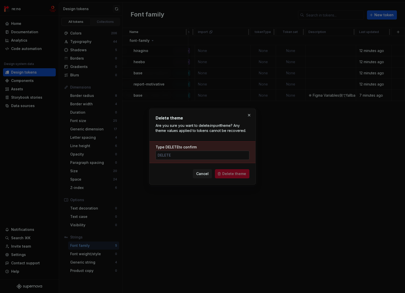
click at [177, 154] on input "Type DELETE to confirm" at bounding box center [203, 155] width 94 height 9
type input "DELETE"
click at [241, 174] on span "Delete theme" at bounding box center [234, 173] width 24 height 5
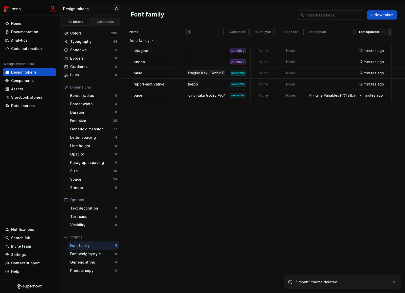
click at [391, 34] on div at bounding box center [390, 32] width 4 height 8
click at [397, 32] on button "button" at bounding box center [398, 31] width 7 height 7
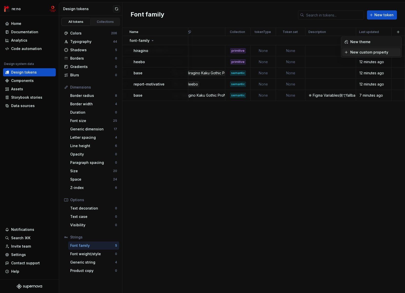
click at [376, 51] on div "New custom property" at bounding box center [369, 52] width 38 height 5
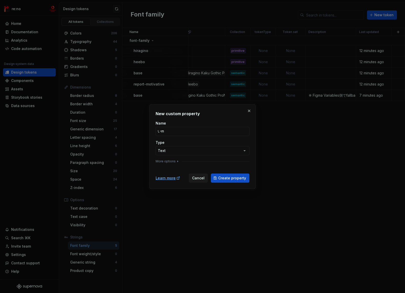
type input "い"
type input "import"
click at [180, 150] on div "**********" at bounding box center [202, 146] width 405 height 293
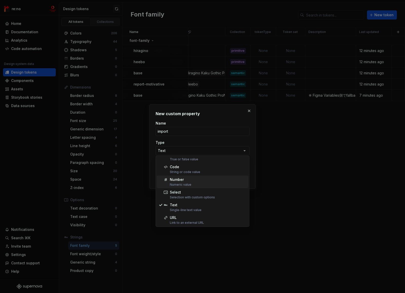
scroll to position [10, 0]
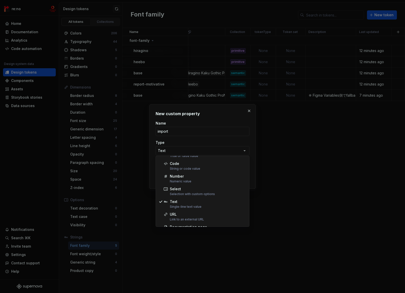
select select "******"
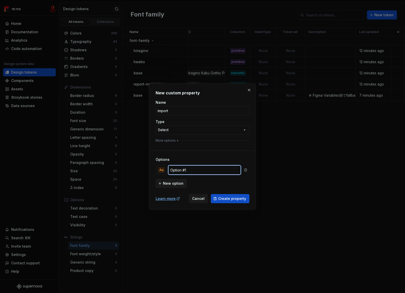
click at [196, 170] on input "Option #1" at bounding box center [204, 169] width 73 height 9
type input "Figma"
click at [178, 181] on span "New option" at bounding box center [173, 183] width 21 height 5
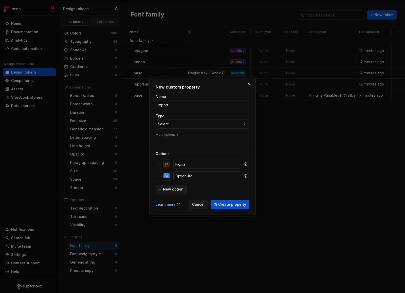
click at [189, 175] on input "Option #2" at bounding box center [207, 175] width 68 height 9
type input "Code"
click at [225, 205] on span "Create property" at bounding box center [232, 204] width 28 height 5
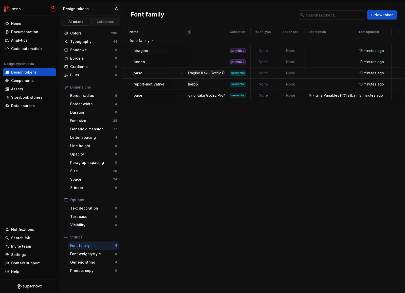
scroll to position [0, 215]
drag, startPoint x: 260, startPoint y: 118, endPoint x: 261, endPoint y: 115, distance: 3.4
click at [261, 116] on div "Name Syntax: Web Value import primitive semantic Collection tokenType Token set…" at bounding box center [263, 160] width 283 height 265
click at [260, 111] on div "Name Syntax: Web Value import primitive semantic Collection tokenType Token set…" at bounding box center [263, 160] width 283 height 265
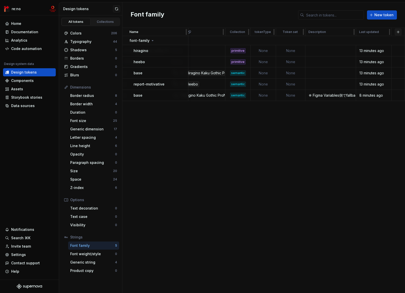
click at [398, 32] on button "button" at bounding box center [398, 31] width 7 height 7
click at [209, 196] on div "Name Syntax: Web Value import primitive semantic Collection tokenType Token set…" at bounding box center [263, 160] width 283 height 265
click at [90, 280] on div "All tokens Collections Colors 206 Typography 44 Shadows 5 Borders 0 Gradients 0…" at bounding box center [90, 153] width 63 height 277
click at [400, 32] on button "button" at bounding box center [398, 31] width 7 height 7
click at [399, 32] on button "button" at bounding box center [398, 31] width 7 height 7
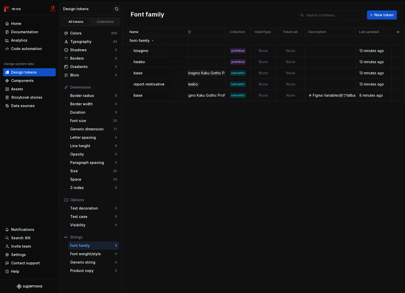
click at [302, 135] on div "Name Syntax: Web Value import primitive semantic Collection tokenType Token set…" at bounding box center [263, 160] width 283 height 265
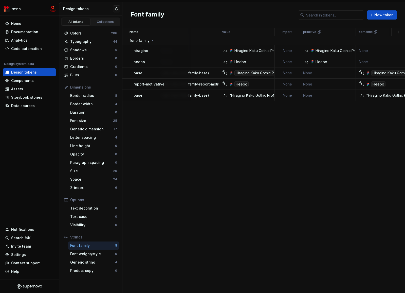
scroll to position [0, 0]
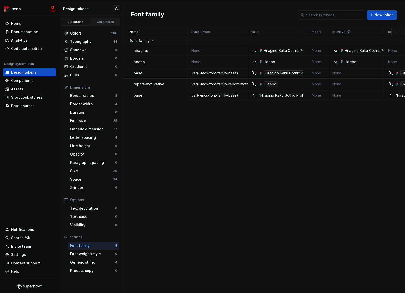
click at [268, 105] on div "Name Syntax: Web Value import primitive semantic Collection tokenType Token set…" at bounding box center [263, 160] width 283 height 265
click at [101, 21] on div "Collections" at bounding box center [105, 22] width 25 height 4
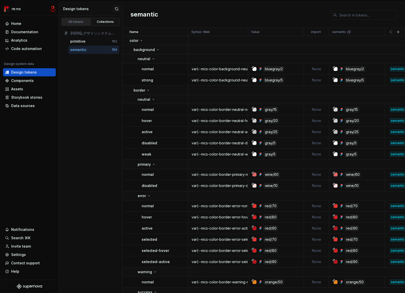
click at [76, 22] on div "All tokens" at bounding box center [75, 22] width 25 height 4
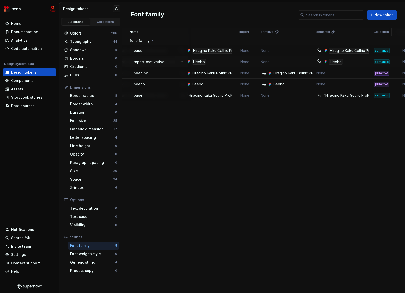
scroll to position [0, 72]
click at [247, 51] on td "None" at bounding box center [244, 50] width 25 height 11
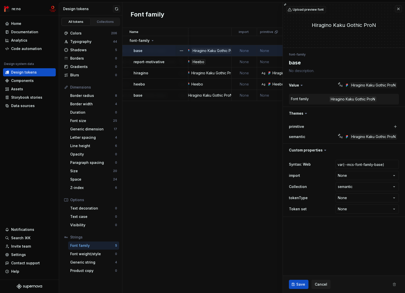
click at [246, 50] on td "None" at bounding box center [244, 50] width 25 height 11
type textarea "*"
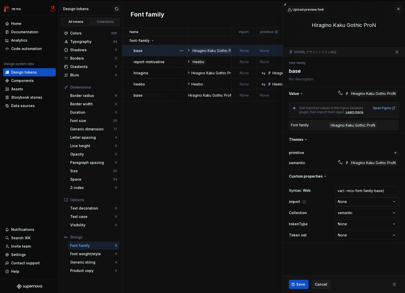
click at [350, 203] on html "re:no Home Documentation Analytics Code automation Design system data Design to…" at bounding box center [202, 146] width 405 height 293
click at [235, 159] on html "re:no Home Documentation Analytics Code automation Design system data Design to…" at bounding box center [202, 146] width 405 height 293
click at [250, 31] on html "re:no Home Documentation Analytics Code automation Design system data Design to…" at bounding box center [202, 146] width 405 height 293
click at [263, 71] on div "Delete property" at bounding box center [272, 70] width 33 height 5
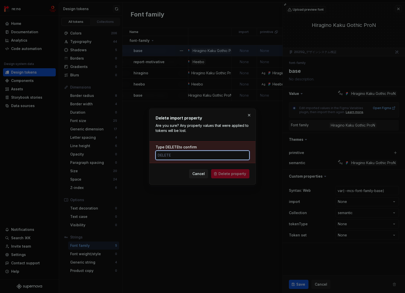
click at [204, 153] on input "Type DELETE to confirm" at bounding box center [203, 155] width 94 height 9
type input "DELETE"
click at [227, 175] on span "Delete property" at bounding box center [233, 173] width 28 height 5
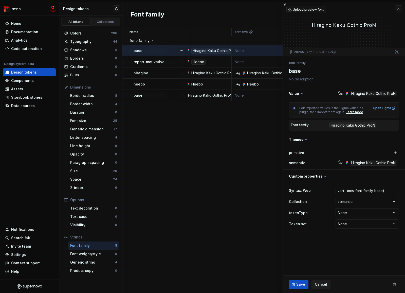
click at [394, 8] on div "Hiragino Kaku Gothic ProN" at bounding box center [344, 24] width 122 height 45
type textarea "*"
click at [398, 9] on button "button" at bounding box center [398, 8] width 7 height 7
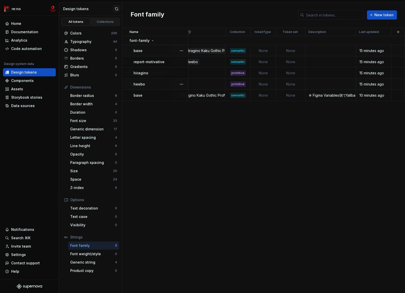
scroll to position [0, 190]
